Goal: Manage account settings

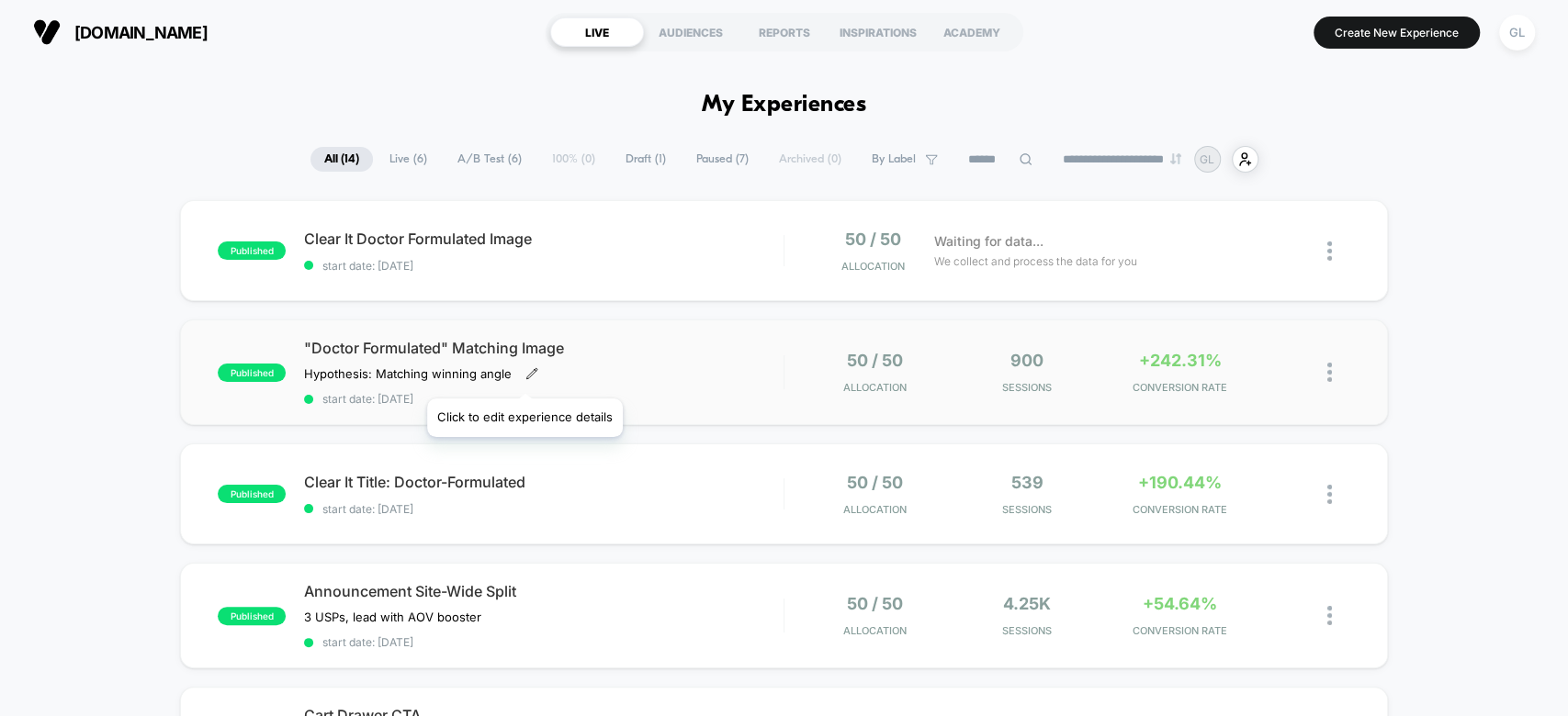
click at [527, 376] on icon at bounding box center [532, 373] width 10 height 10
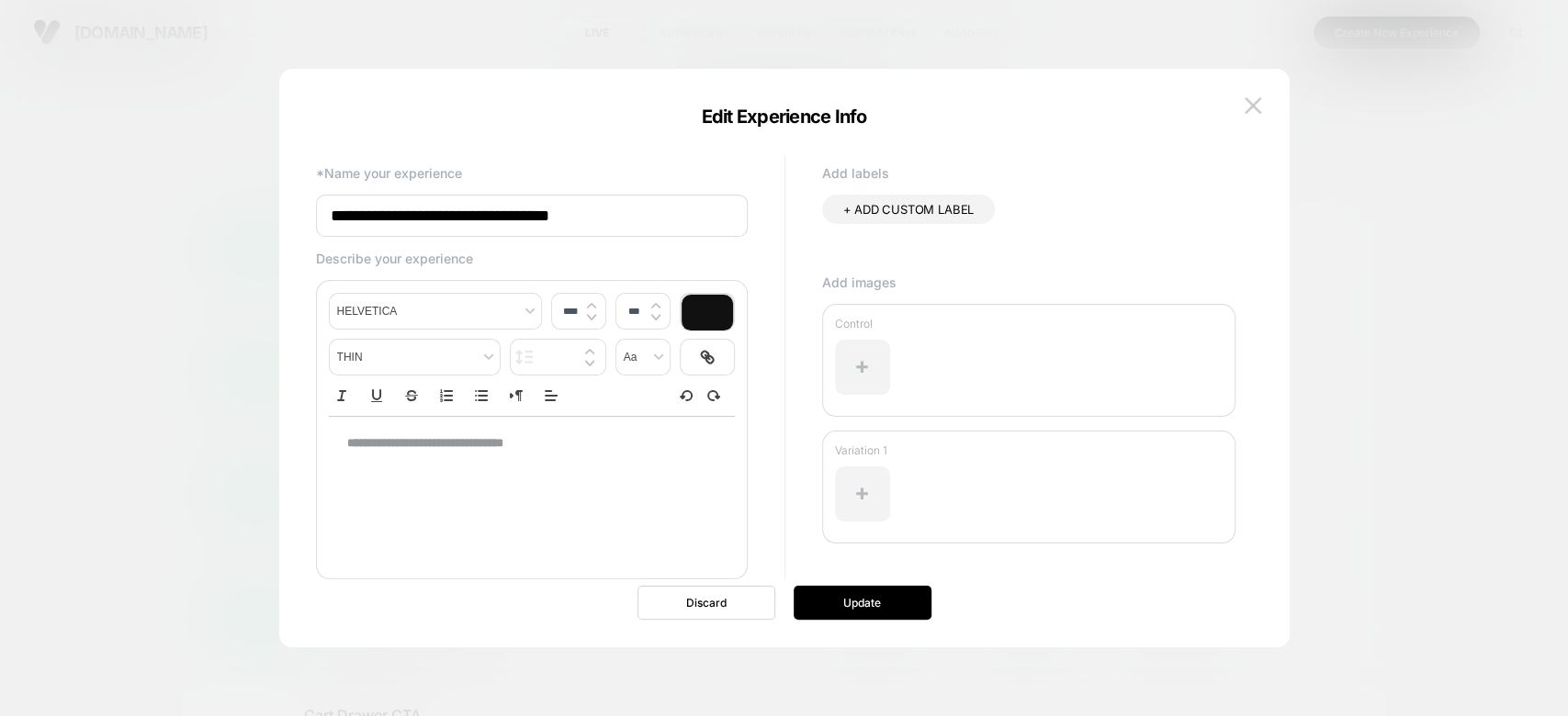
click at [317, 200] on input "**********" at bounding box center [532, 216] width 432 height 42
type input "**********"
click at [889, 606] on button "Update" at bounding box center [862, 602] width 138 height 34
